Goal: Check status: Check status

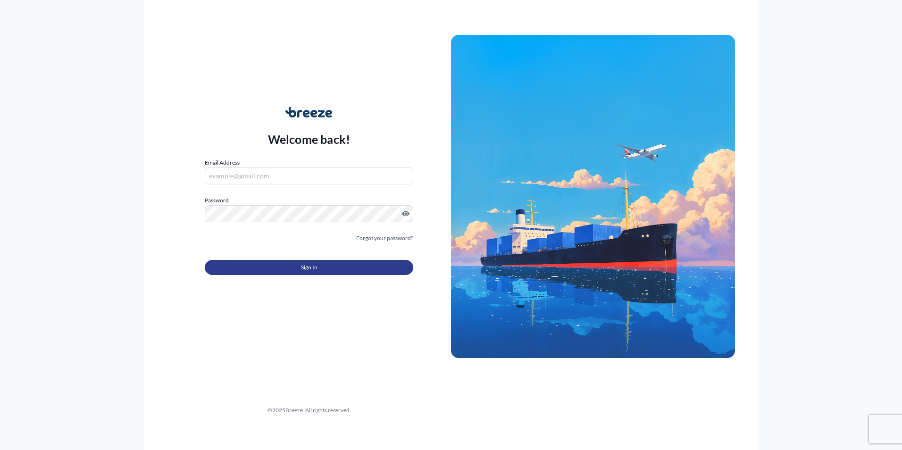
type input "[EMAIL_ADDRESS][DOMAIN_NAME]"
click at [295, 268] on button "Sign In" at bounding box center [309, 267] width 208 height 15
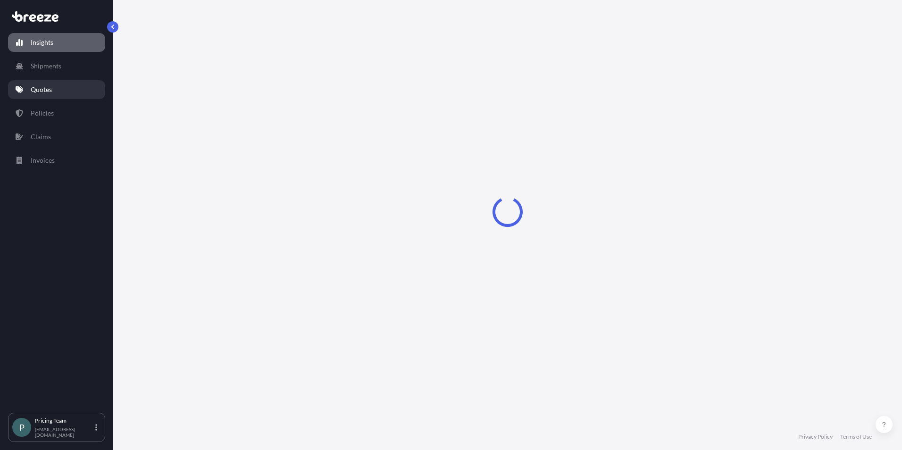
select select "2025"
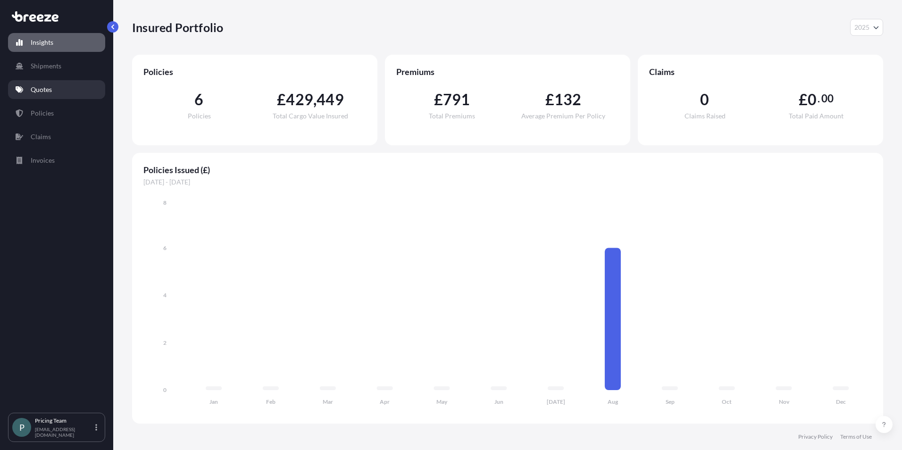
click at [38, 87] on p "Quotes" at bounding box center [41, 89] width 21 height 9
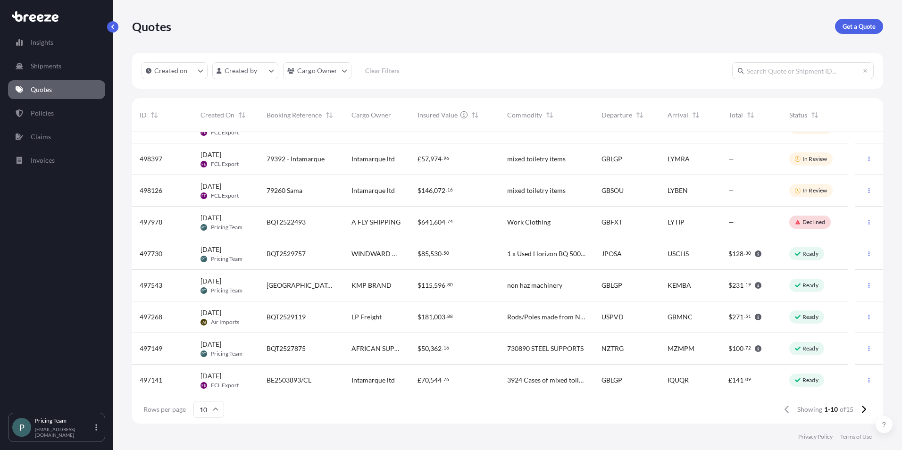
scroll to position [53, 0]
click at [865, 412] on icon at bounding box center [863, 409] width 5 height 8
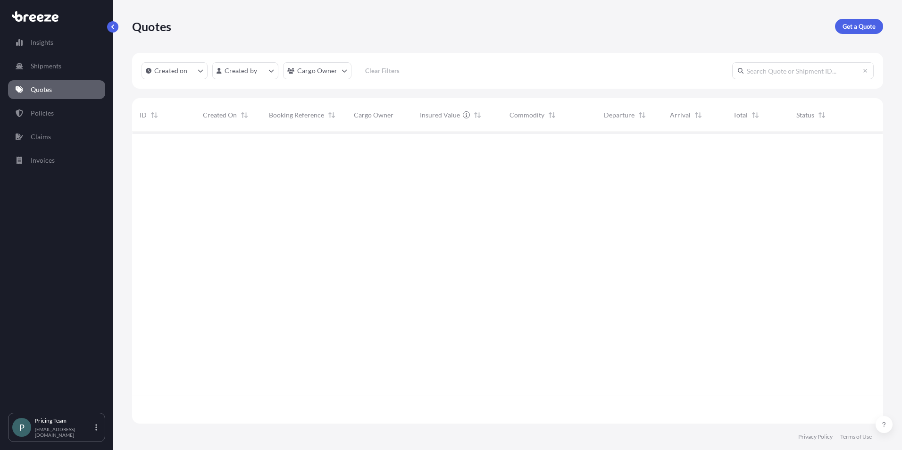
scroll to position [0, 0]
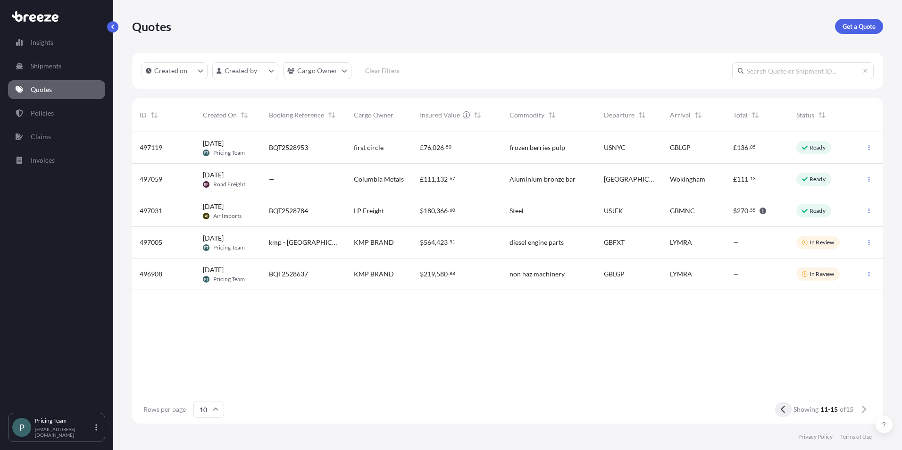
click at [776, 410] on button at bounding box center [783, 409] width 17 height 15
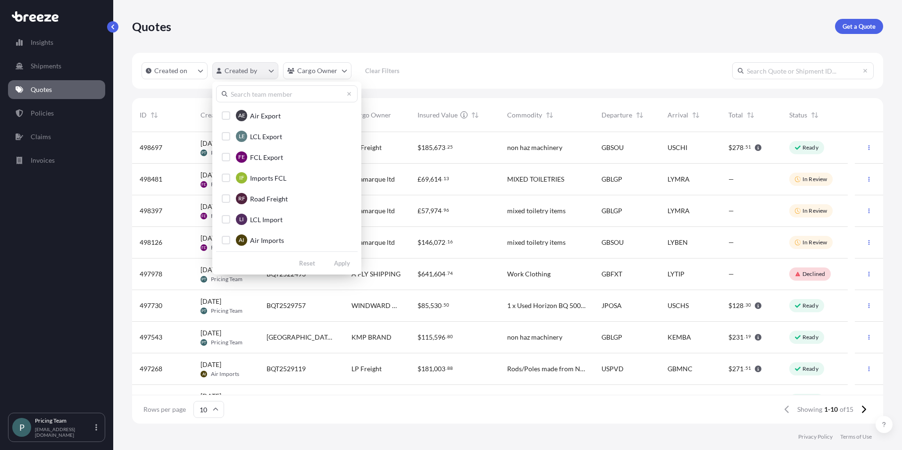
click at [237, 72] on html "Insights Shipments Quotes Policies Claims Invoices P Pricing Team [EMAIL_ADDRES…" at bounding box center [451, 225] width 902 height 450
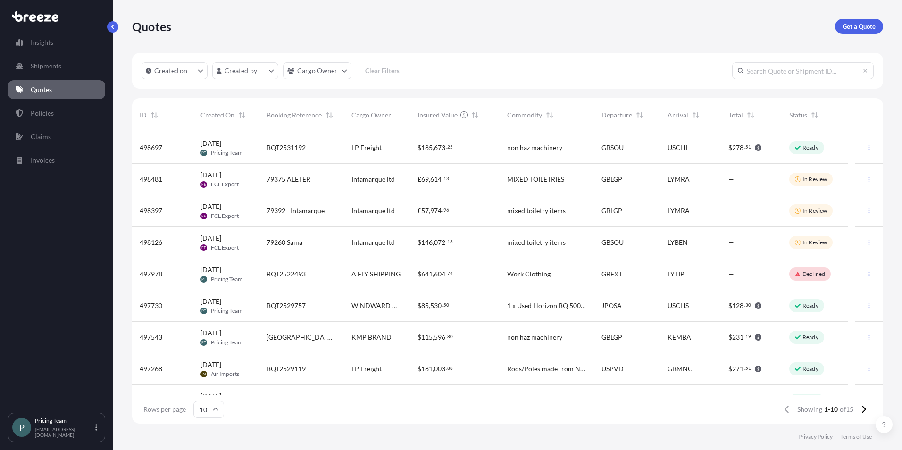
click at [509, 44] on html "Insights Shipments Quotes Policies Claims Invoices P Pricing Team [EMAIL_ADDRES…" at bounding box center [451, 225] width 902 height 450
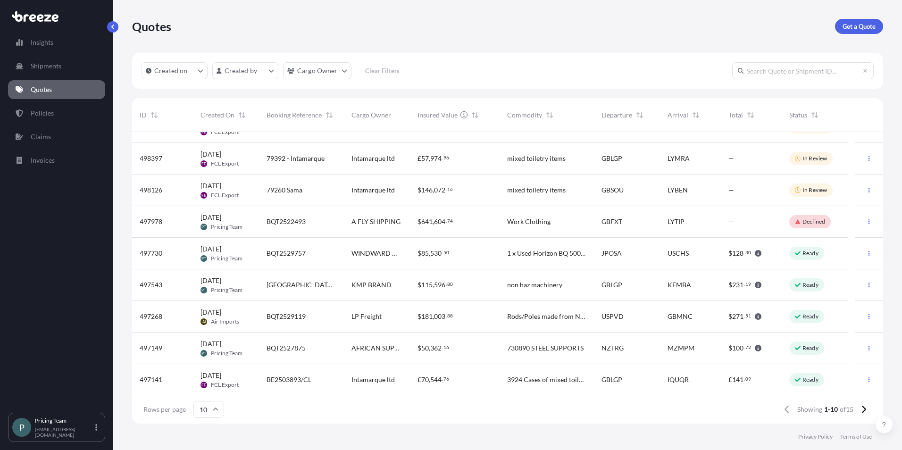
scroll to position [53, 0]
click at [862, 409] on icon at bounding box center [863, 409] width 5 height 8
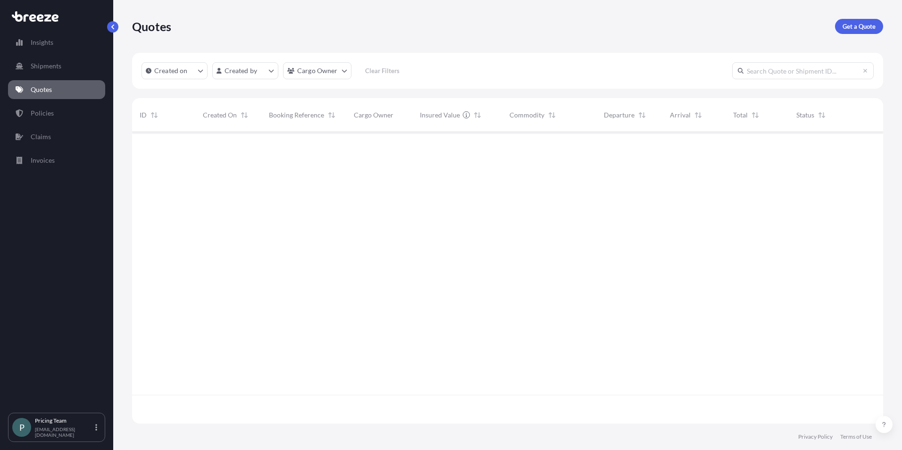
scroll to position [0, 0]
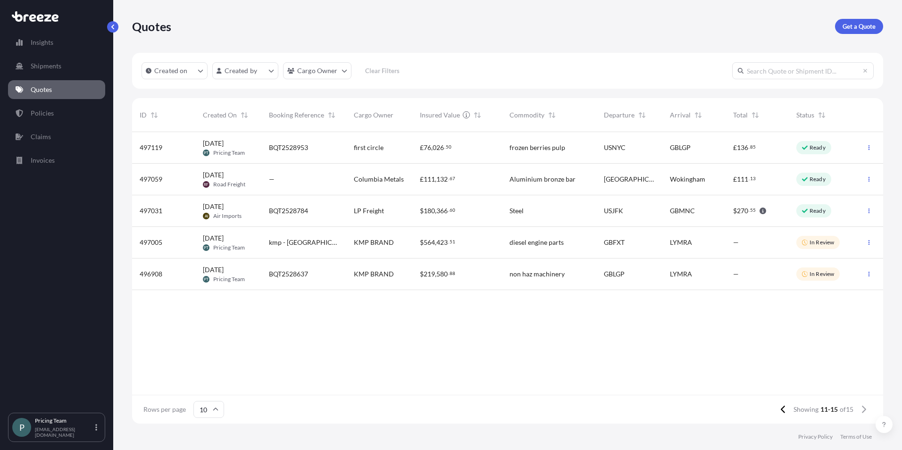
click at [784, 69] on input "text" at bounding box center [802, 70] width 141 height 17
paste input "BQT2526979"
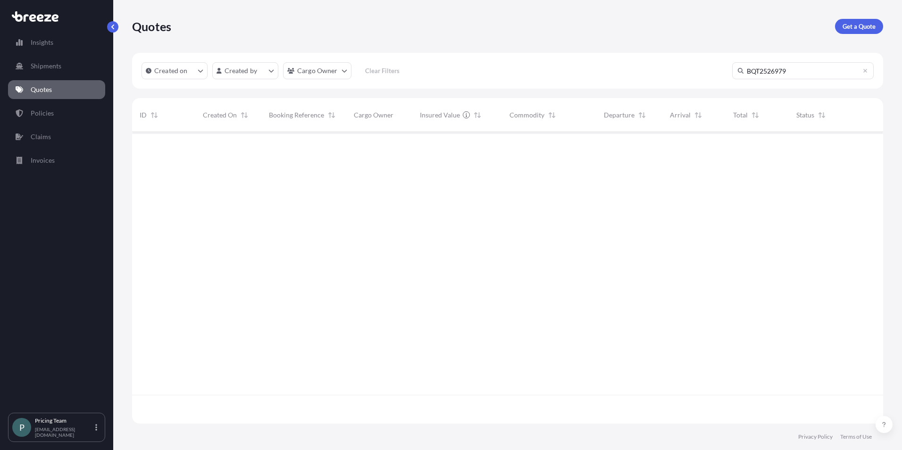
scroll to position [318, 744]
click at [805, 76] on input "BQT2526979" at bounding box center [802, 70] width 141 height 17
type input "BQT2526979"
click at [313, 71] on html "Insights Shipments Quotes Policies Claims Invoices P Pricing Team [EMAIL_ADDRES…" at bounding box center [451, 225] width 902 height 450
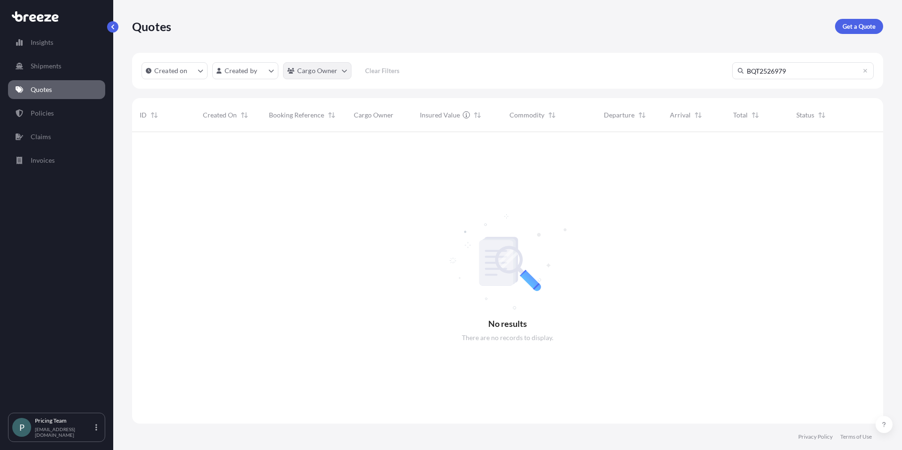
click at [313, 71] on html "Insights Shipments Quotes Policies Claims Invoices P Pricing Team [EMAIL_ADDRES…" at bounding box center [451, 225] width 902 height 450
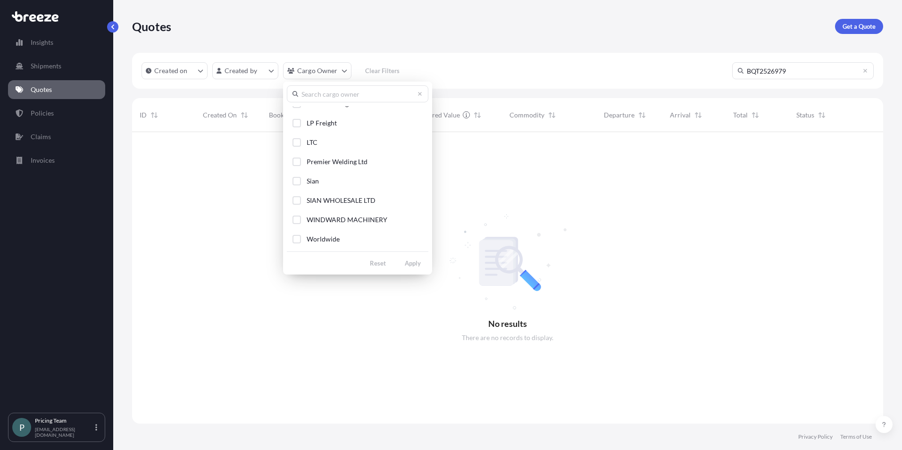
scroll to position [141, 0]
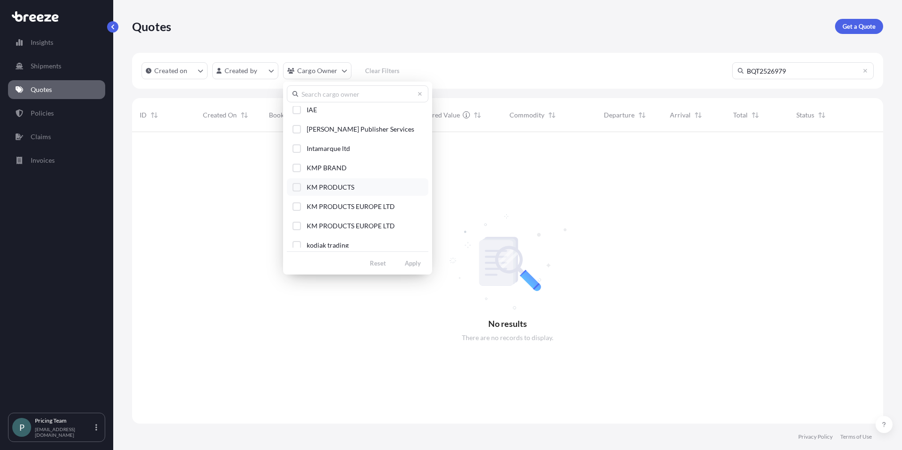
click at [341, 187] on span "KM PRODUCTS" at bounding box center [331, 187] width 48 height 9
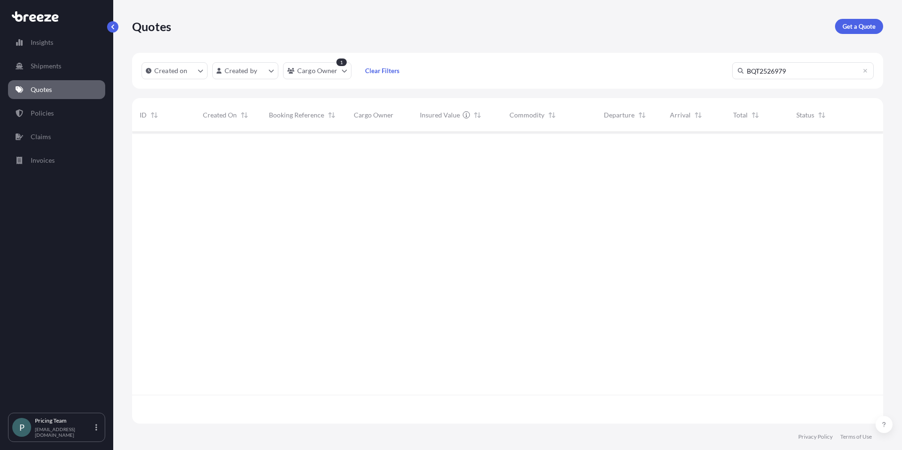
scroll to position [318, 744]
click at [784, 69] on input "BQT2526979" at bounding box center [802, 70] width 141 height 17
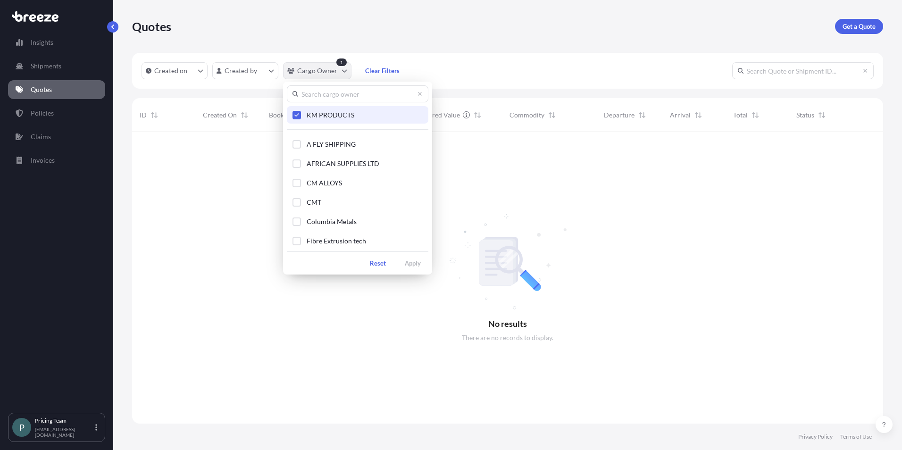
click at [313, 66] on html "Insights Shipments Quotes Policies Claims Invoices P Pricing Team [EMAIL_ADDRES…" at bounding box center [451, 225] width 902 height 450
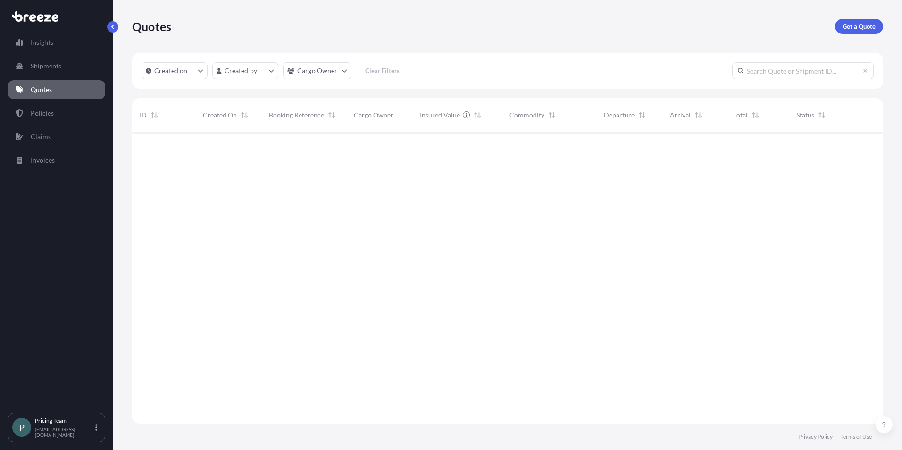
scroll to position [290, 744]
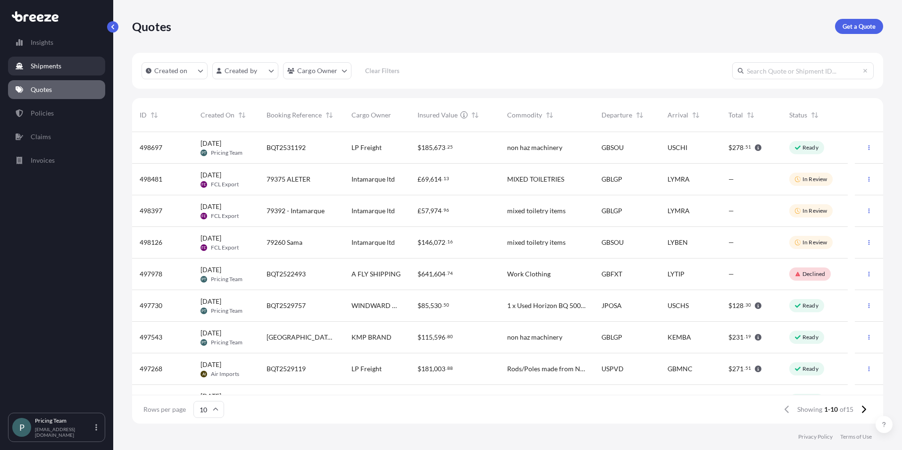
click at [46, 67] on p "Shipments" at bounding box center [46, 65] width 31 height 9
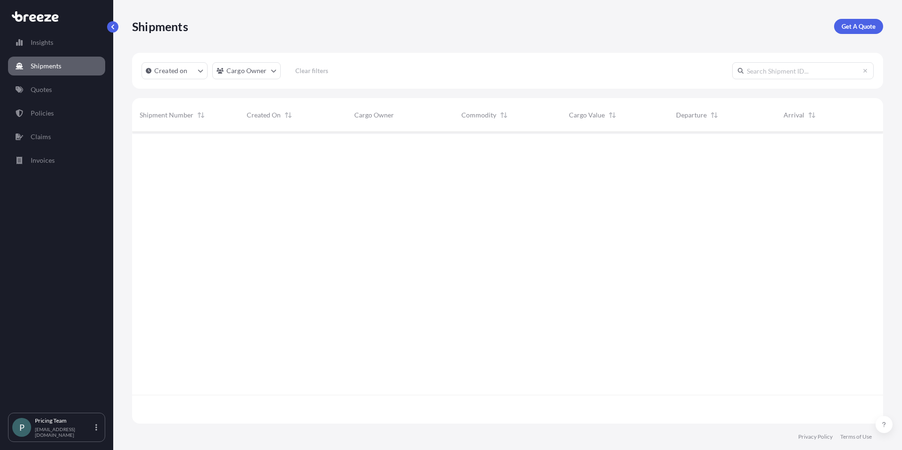
scroll to position [318, 744]
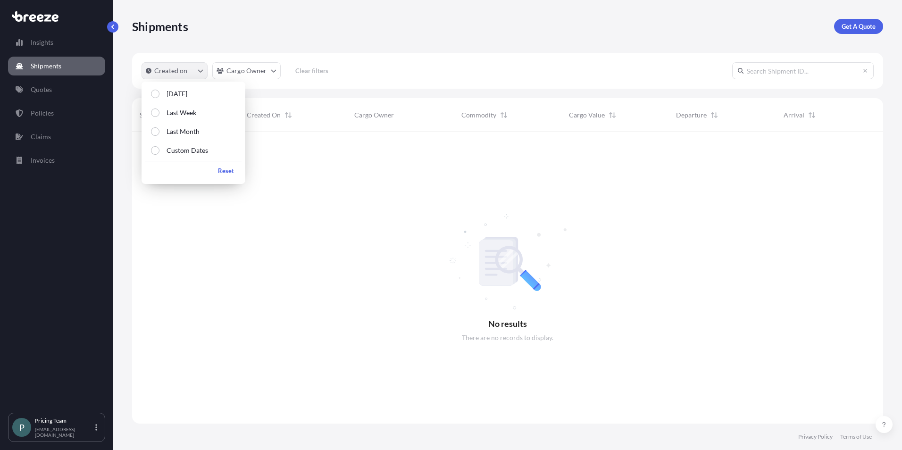
click at [195, 67] on button "Created on" at bounding box center [174, 70] width 66 height 17
click at [183, 130] on p "Last Month" at bounding box center [182, 131] width 33 height 9
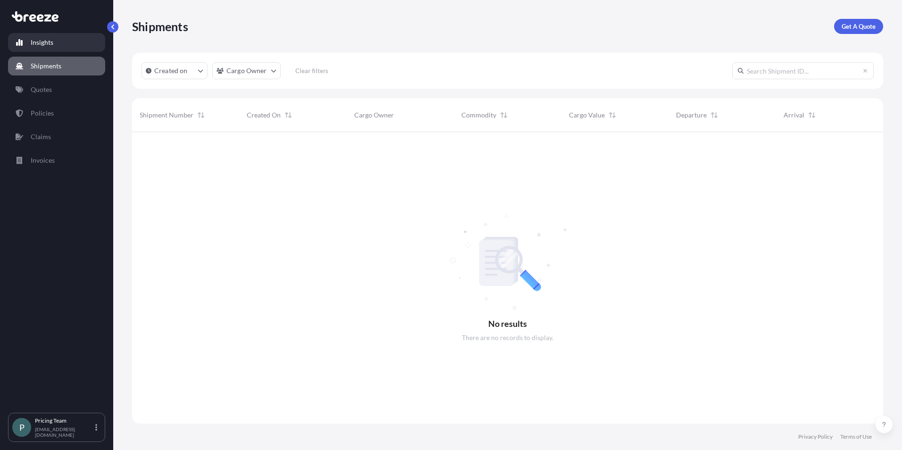
click at [39, 47] on link "Insights" at bounding box center [56, 42] width 97 height 19
select select "2025"
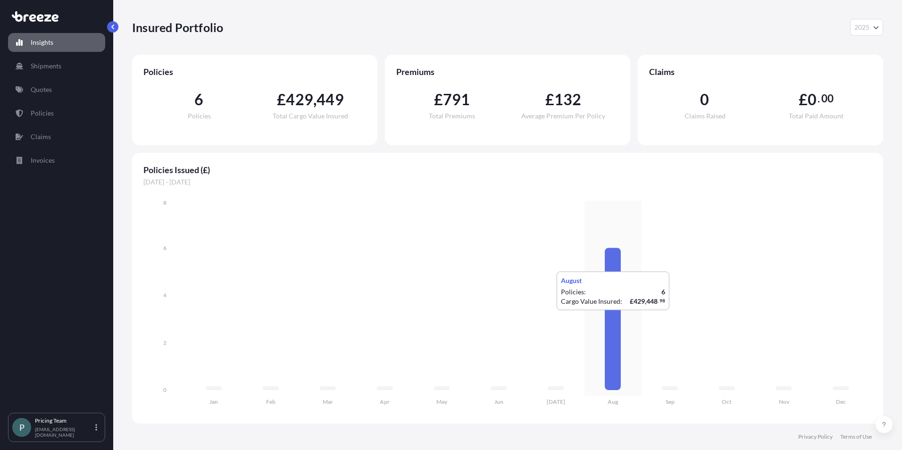
click at [620, 320] on icon at bounding box center [613, 319] width 16 height 142
click at [613, 246] on icon "Jan Feb Mar Apr May Jun [DATE] Aug Sep Oct Nov Dec 0 2 4 6 8" at bounding box center [507, 305] width 728 height 214
drag, startPoint x: 613, startPoint y: 246, endPoint x: 453, endPoint y: 244, distance: 159.4
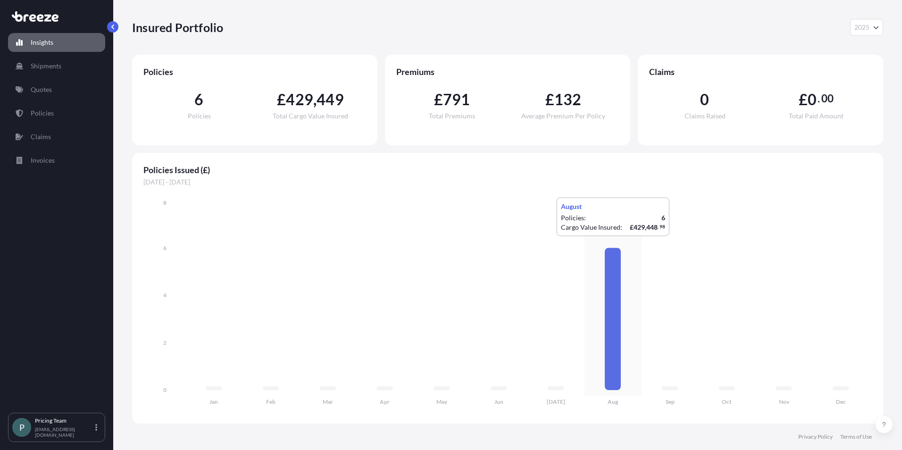
click at [453, 244] on icon "Jan Feb Mar Apr May Jun [DATE] Aug Sep Oct Nov Dec 0 2 4 6 8" at bounding box center [507, 305] width 728 height 214
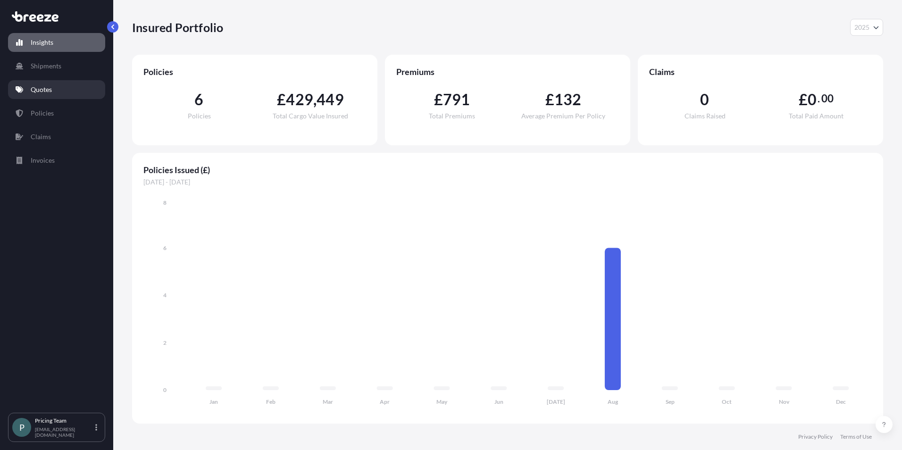
click at [44, 89] on p "Quotes" at bounding box center [41, 89] width 21 height 9
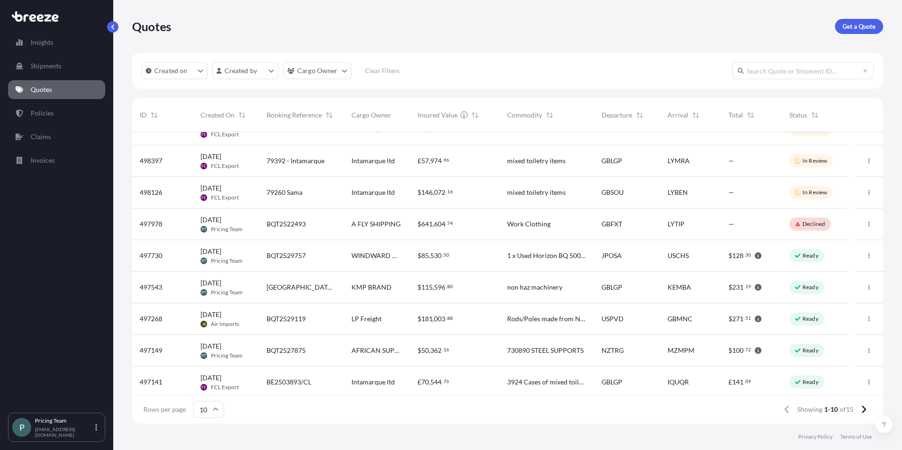
scroll to position [53, 0]
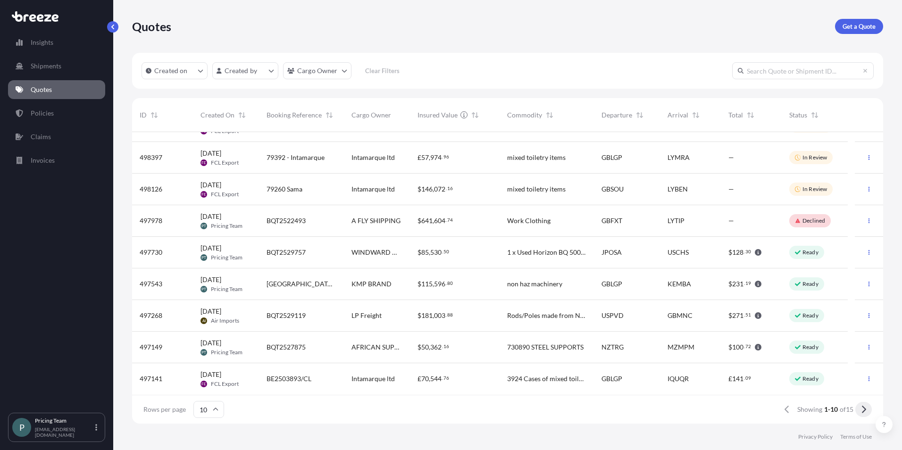
click at [868, 407] on button at bounding box center [863, 409] width 17 height 15
